Goal: Task Accomplishment & Management: Complete application form

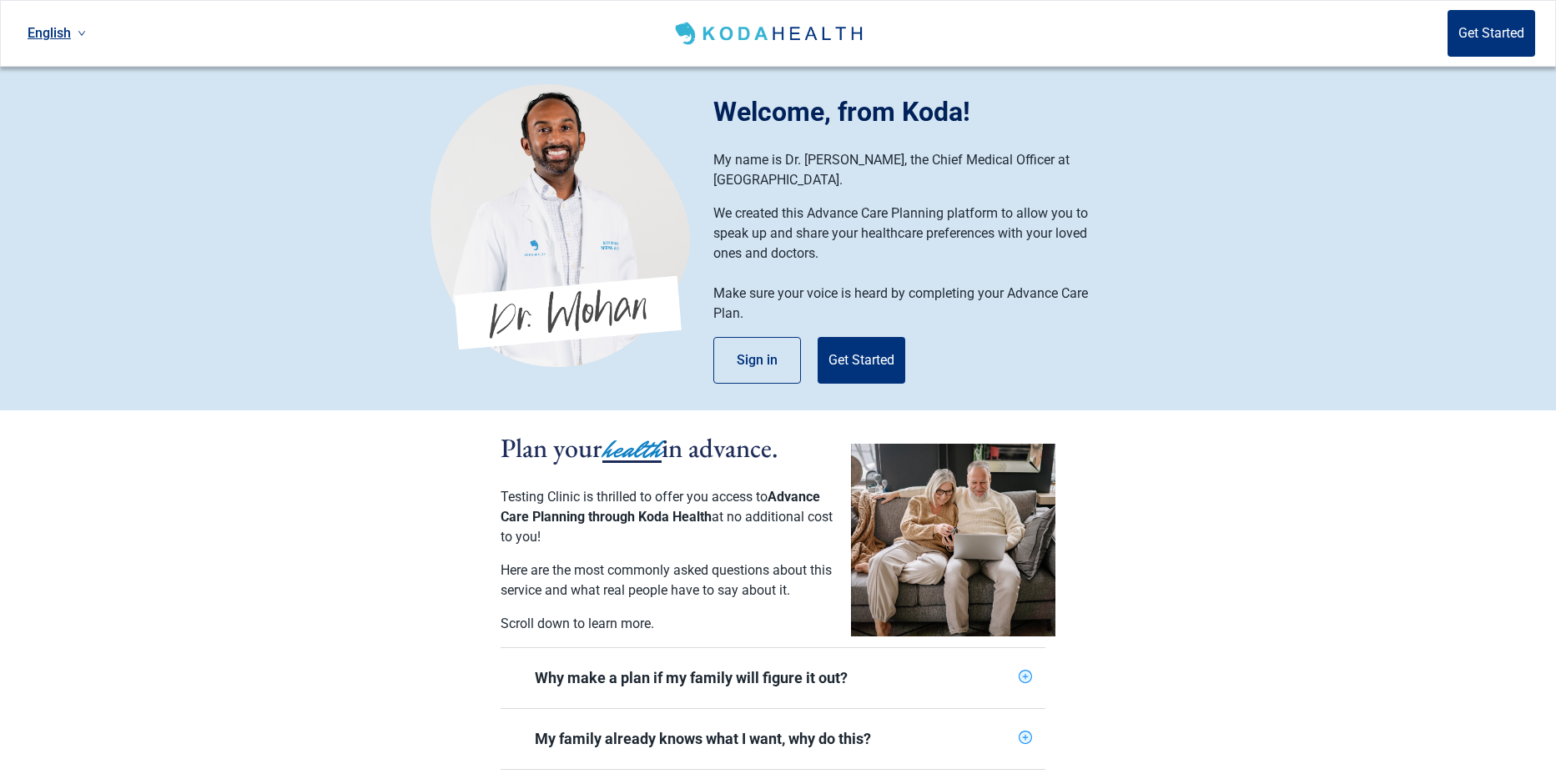
click at [74, 33] on link "English" at bounding box center [57, 33] width 72 height 28
click at [71, 32] on link "English" at bounding box center [57, 33] width 72 height 28
click at [71, 128] on span "Українська" at bounding box center [66, 132] width 70 height 18
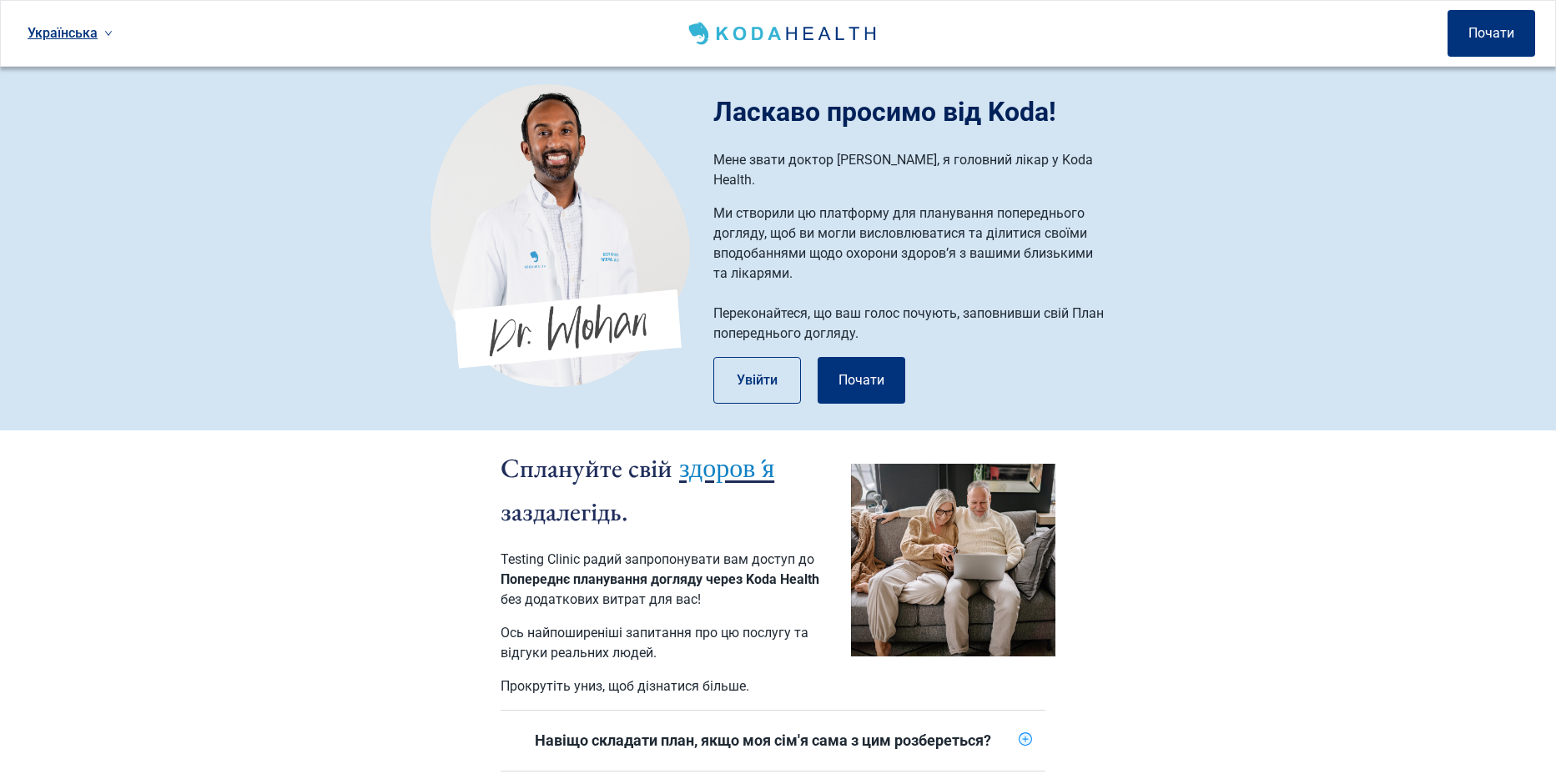
click at [59, 36] on link "Українська" at bounding box center [70, 33] width 98 height 28
click at [66, 72] on span "English" at bounding box center [70, 69] width 78 height 18
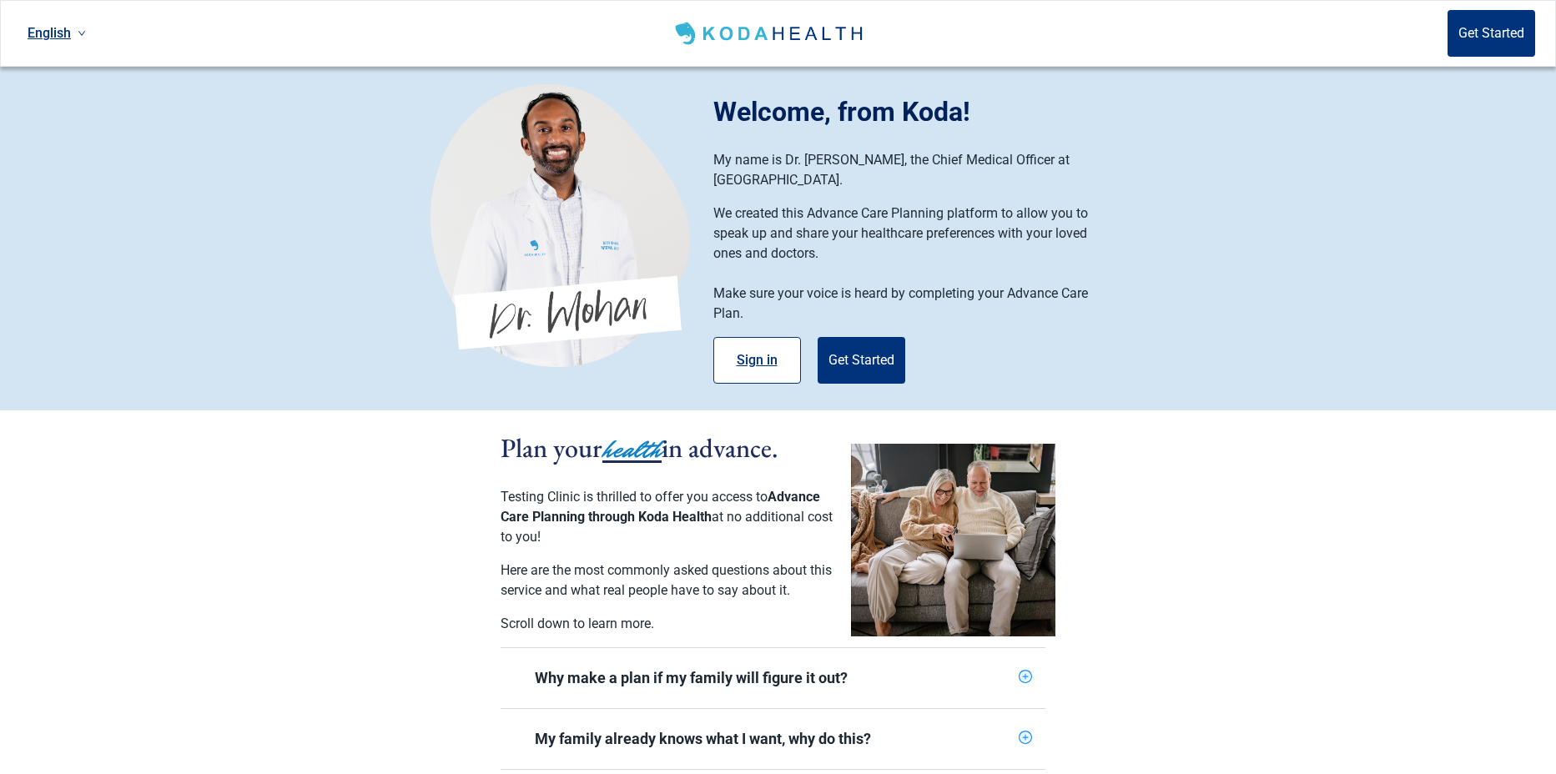
click at [763, 340] on button "Sign in" at bounding box center [757, 360] width 88 height 47
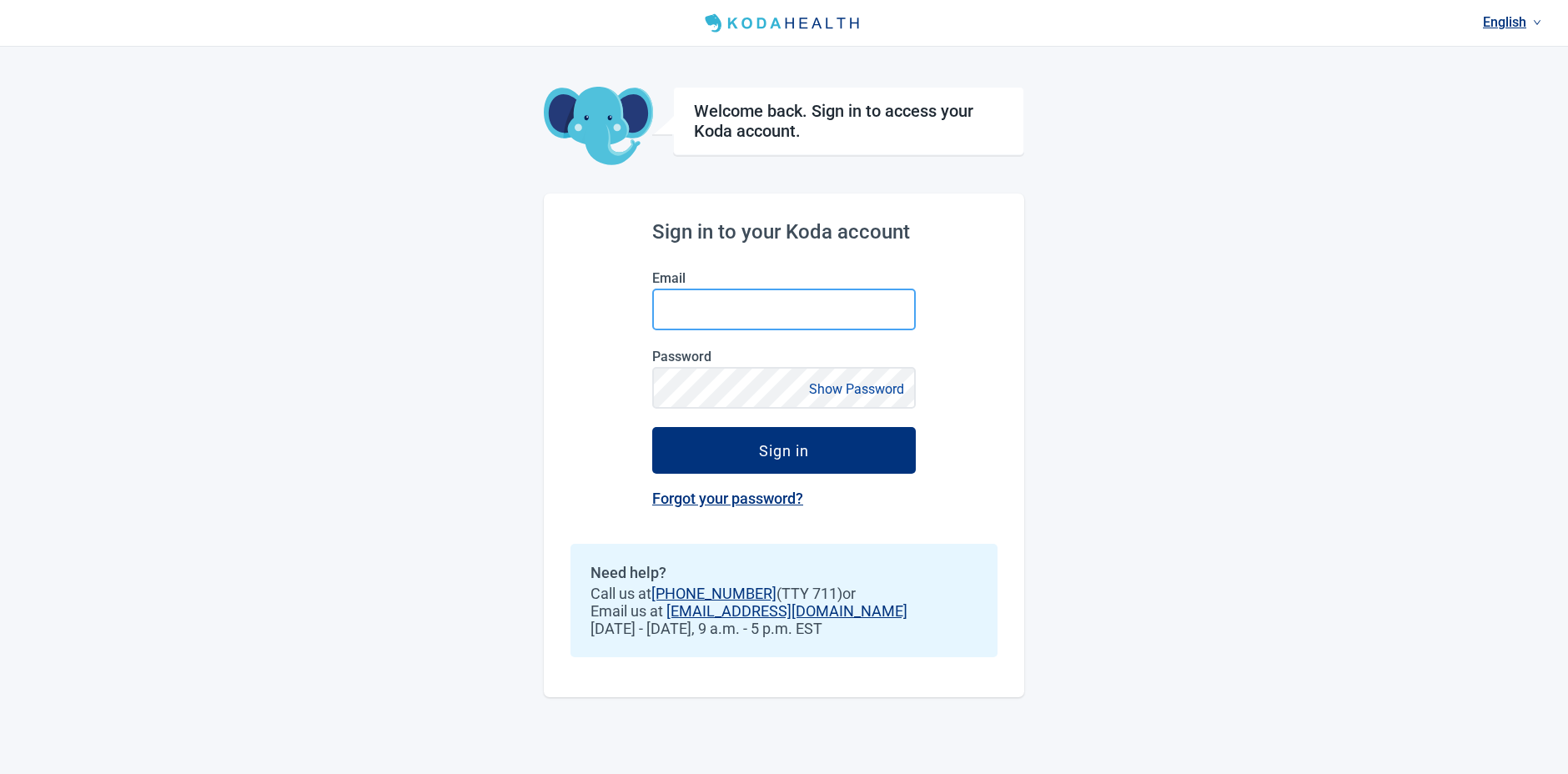
click at [718, 318] on input "Email" at bounding box center [784, 310] width 264 height 42
type input "**********"
click at [678, 309] on input "**********" at bounding box center [784, 310] width 264 height 42
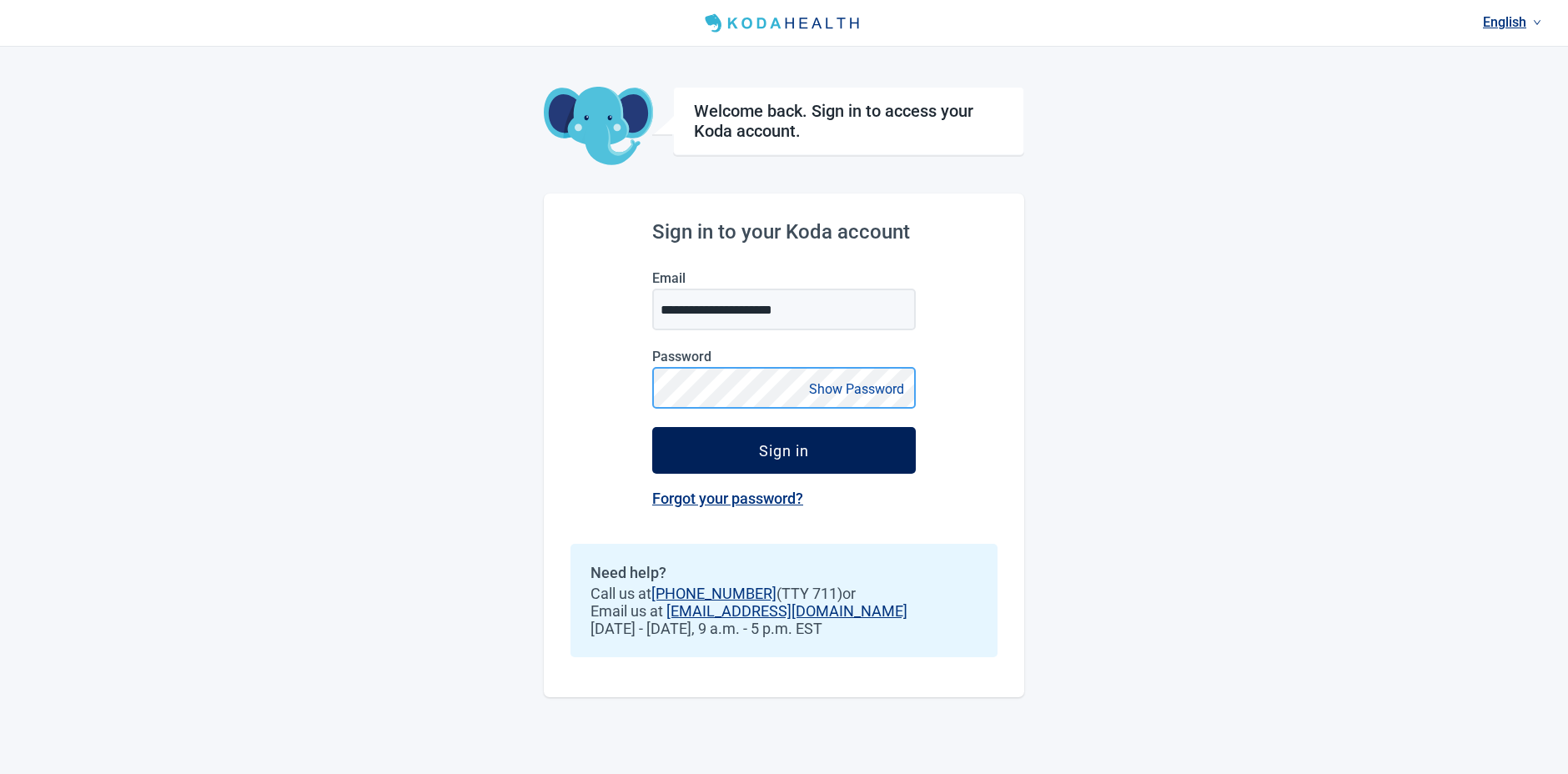
click at [652, 427] on button "Sign in" at bounding box center [784, 450] width 264 height 47
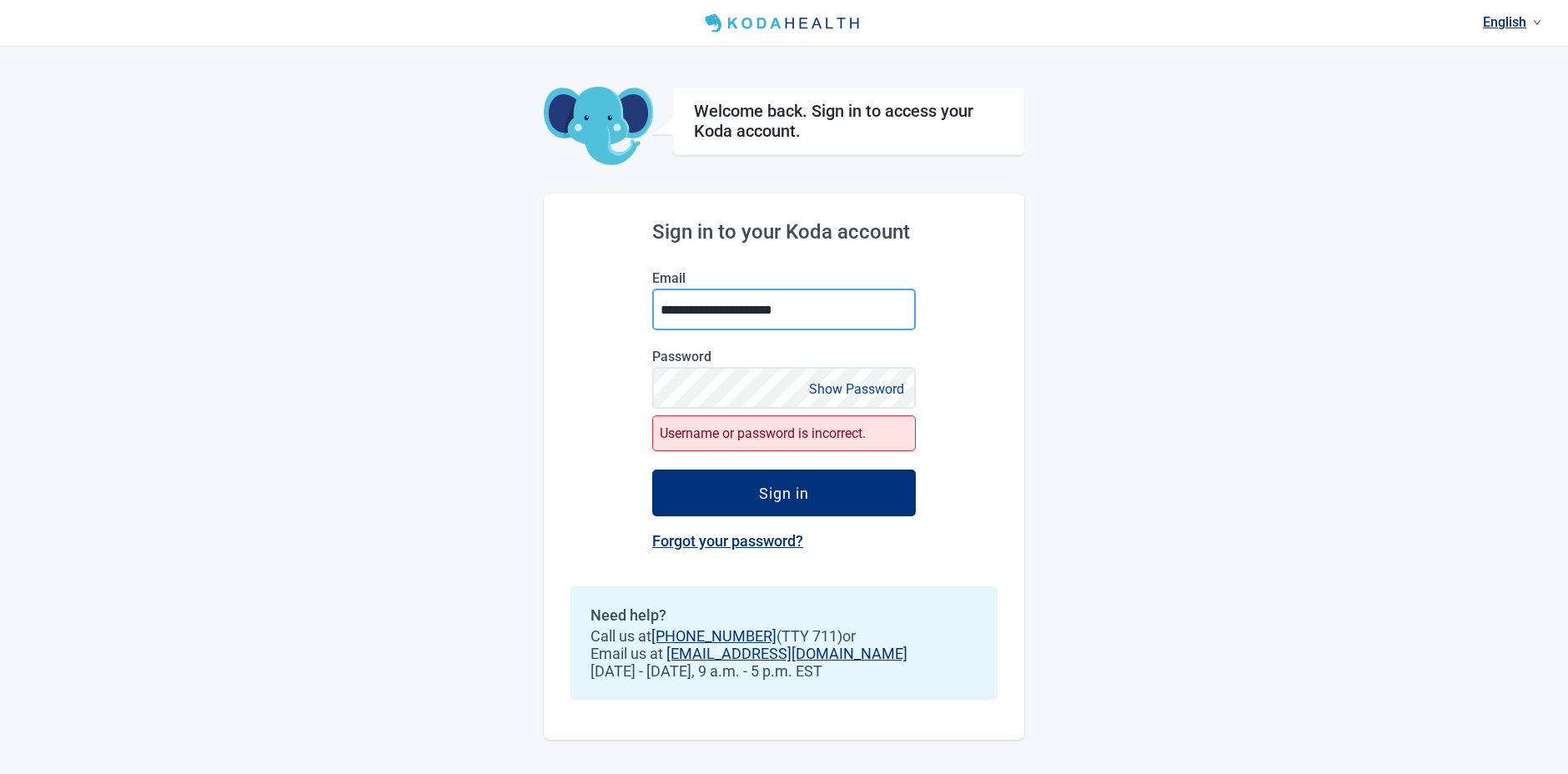
click at [679, 305] on input "**********" at bounding box center [784, 310] width 264 height 42
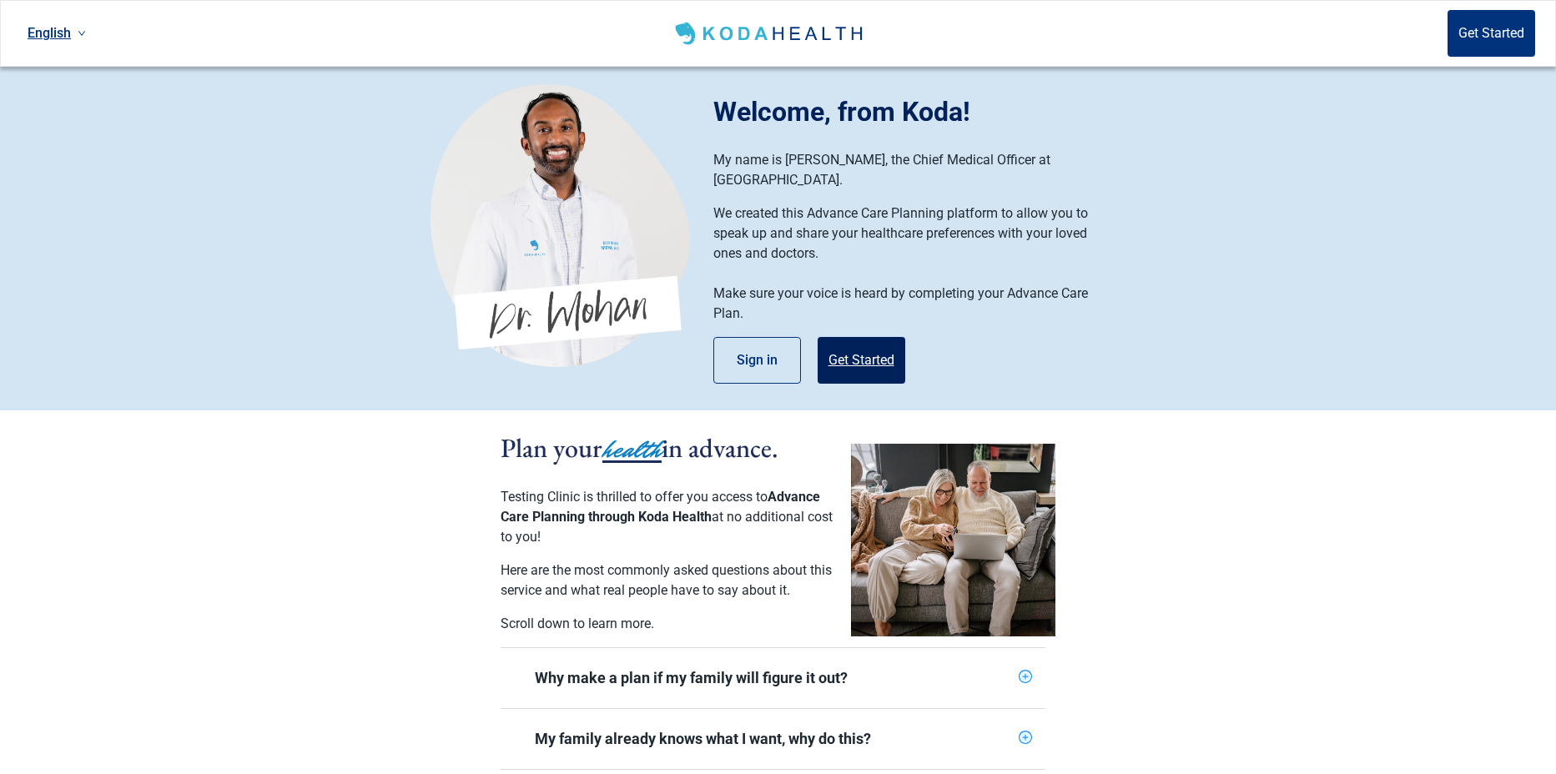
click at [867, 344] on button "Get Started" at bounding box center [861, 360] width 88 height 47
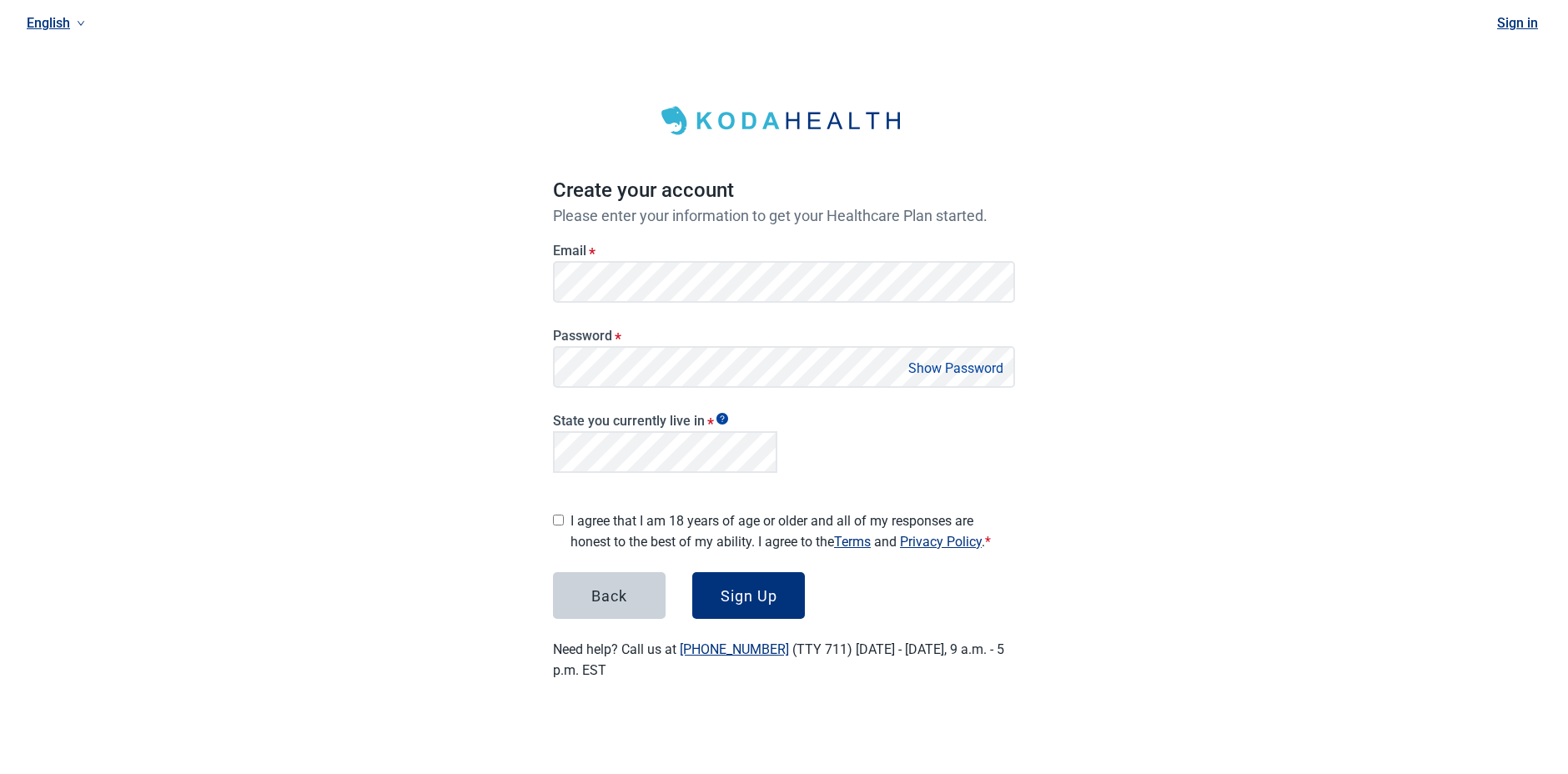
click at [500, 646] on div "English Sign in Create your account Please enter your information to get your H…" at bounding box center [784, 360] width 1568 height 721
click at [65, 27] on link "English" at bounding box center [56, 23] width 72 height 28
click at [65, 128] on span "Українська" at bounding box center [65, 122] width 70 height 18
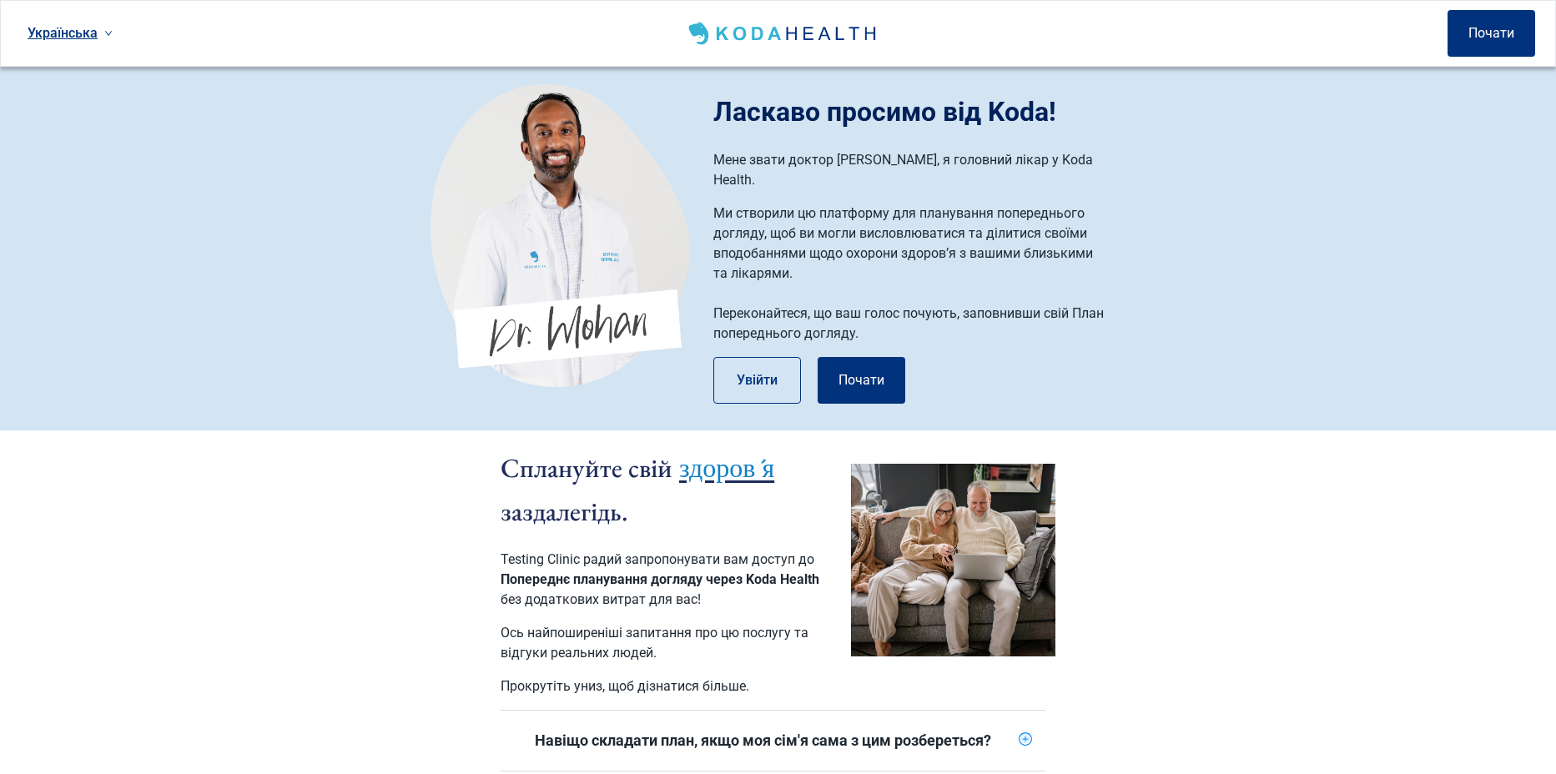
click at [69, 28] on link "Українська" at bounding box center [70, 33] width 98 height 28
click at [86, 69] on span "English" at bounding box center [70, 69] width 78 height 18
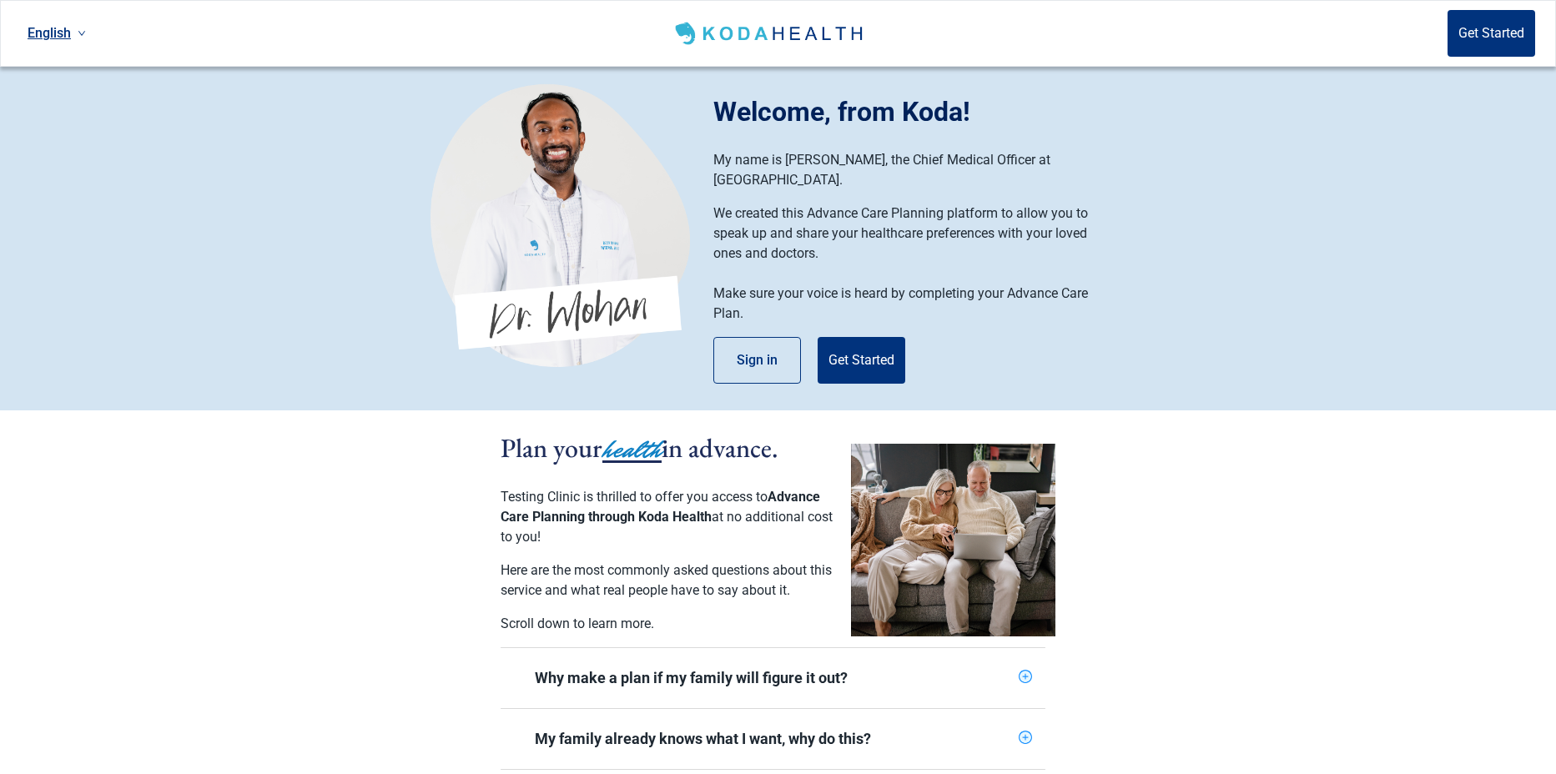
click at [66, 31] on link "English" at bounding box center [57, 33] width 72 height 28
click at [93, 129] on span "Українська" at bounding box center [66, 132] width 70 height 18
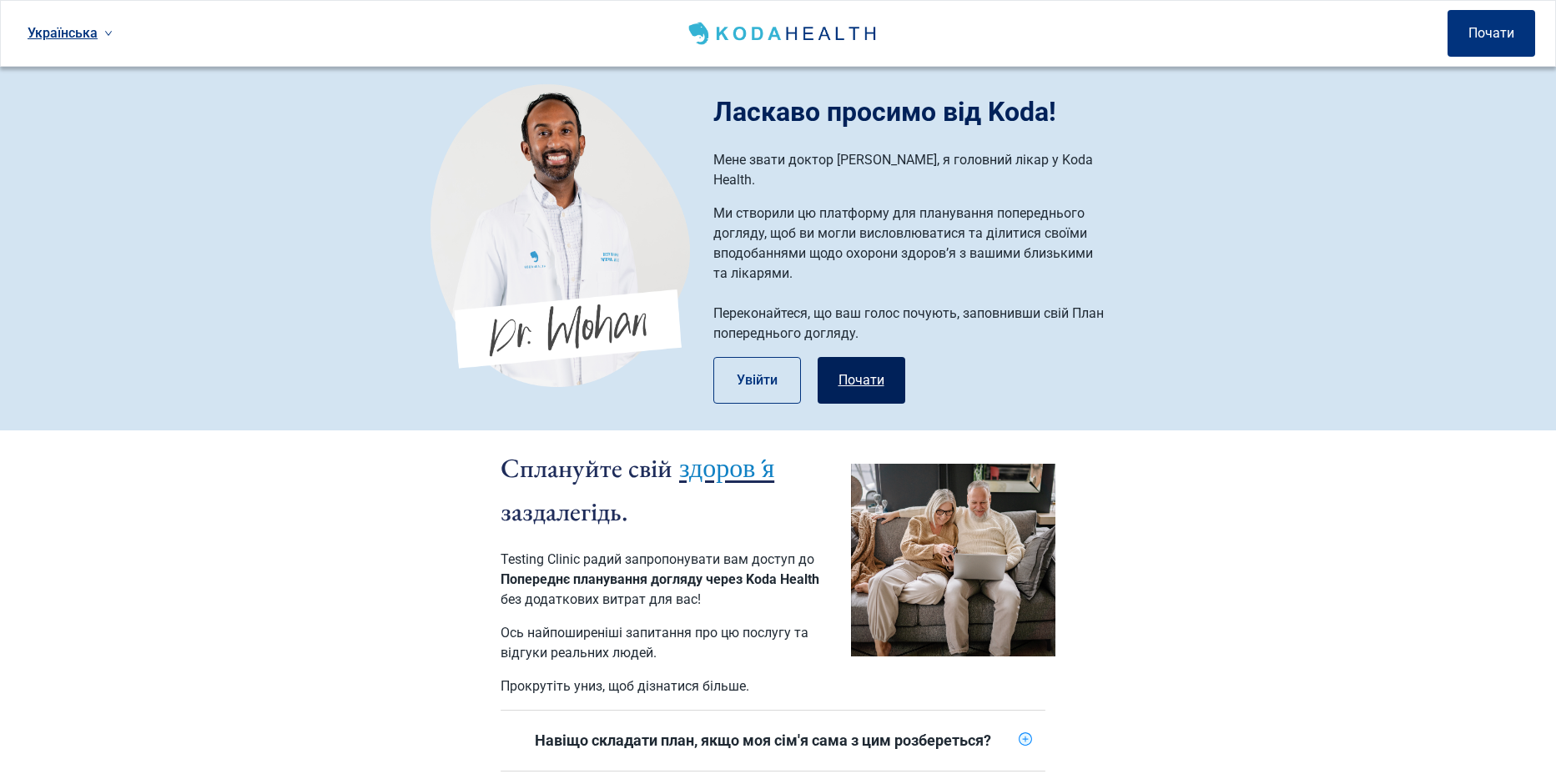
click at [867, 364] on button "Почати" at bounding box center [861, 380] width 88 height 47
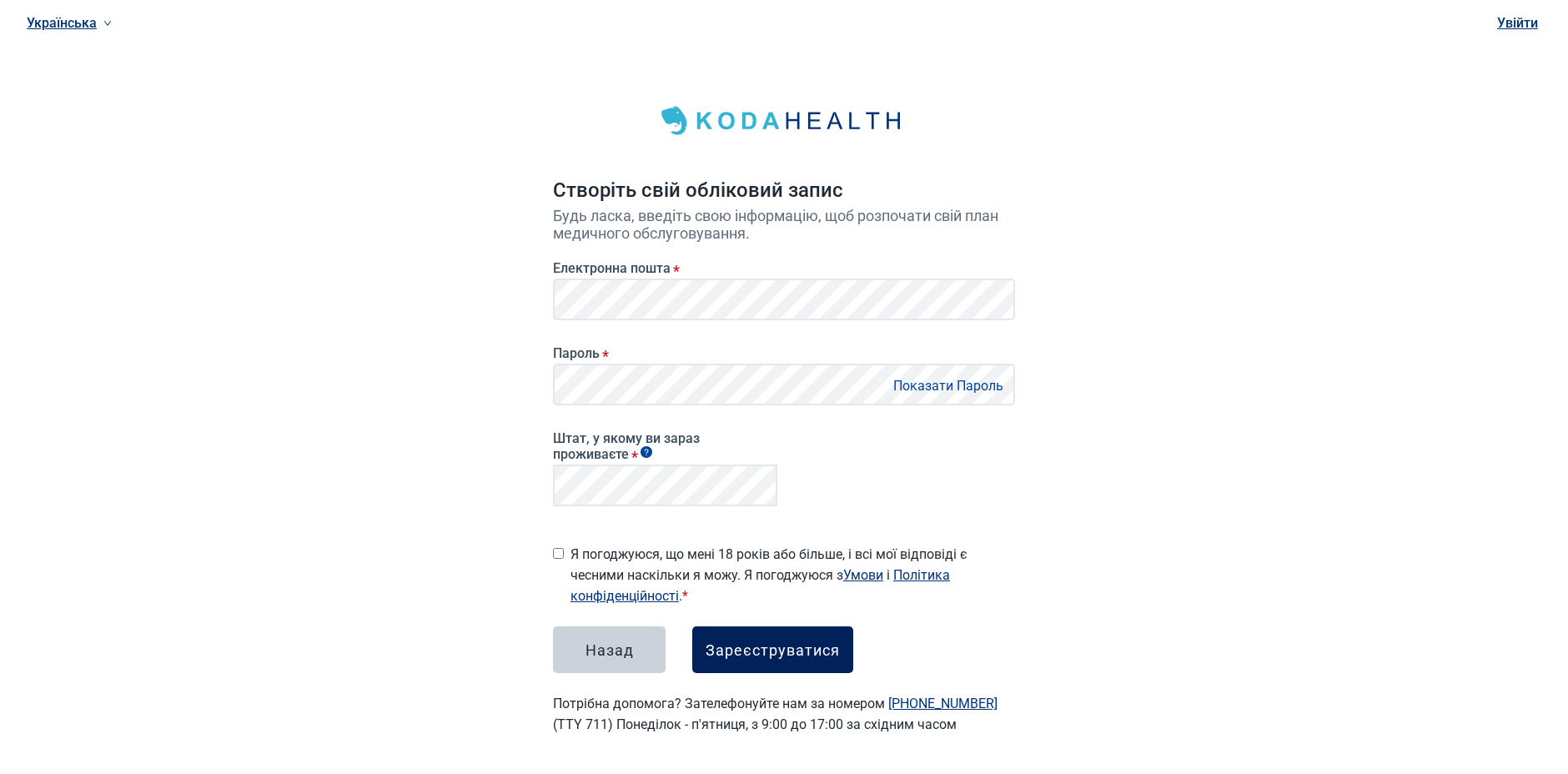
click at [792, 653] on button "Зареєструватися" at bounding box center [772, 649] width 161 height 47
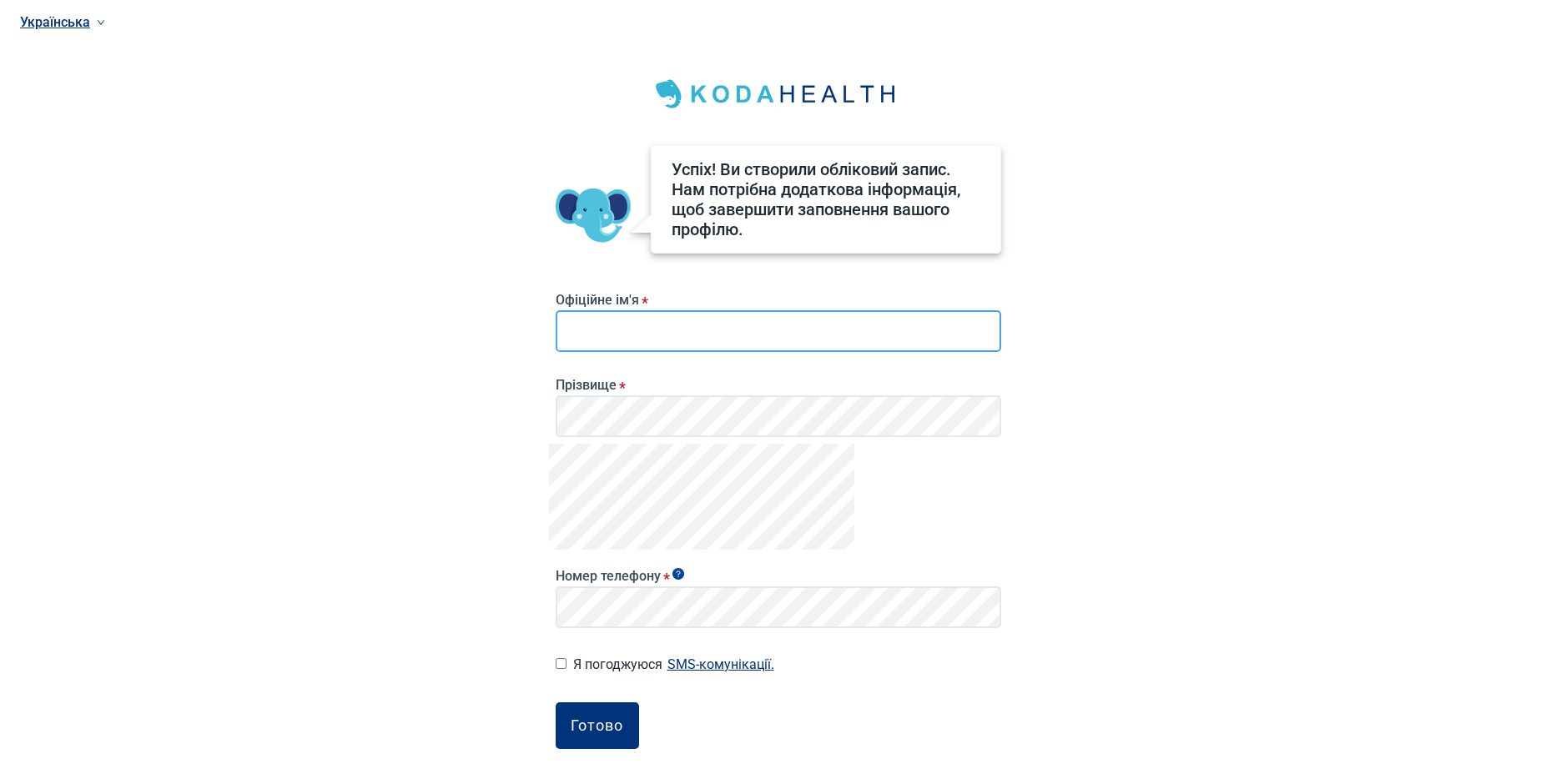
click at [609, 330] on input "Офіційне ім'я *" at bounding box center [777, 331] width 445 height 42
type input "*******"
click at [586, 721] on div "Готово" at bounding box center [596, 725] width 53 height 17
